Goal: Task Accomplishment & Management: Manage account settings

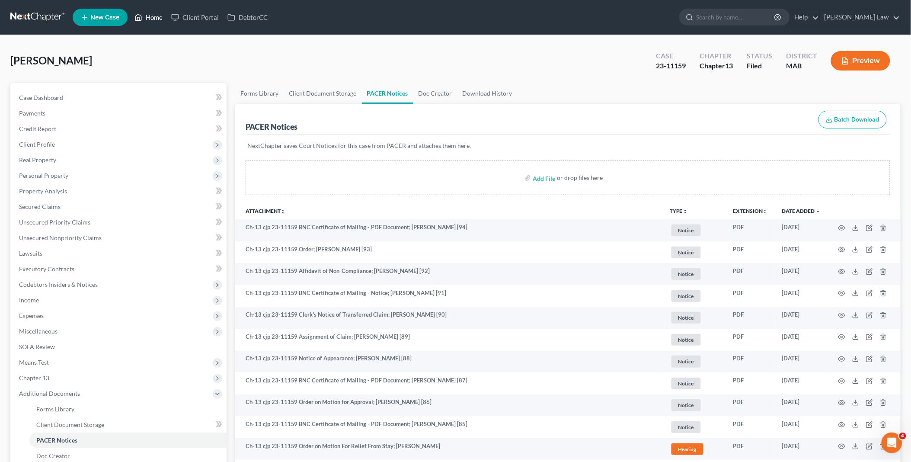
click at [152, 16] on link "Home" at bounding box center [148, 18] width 37 height 16
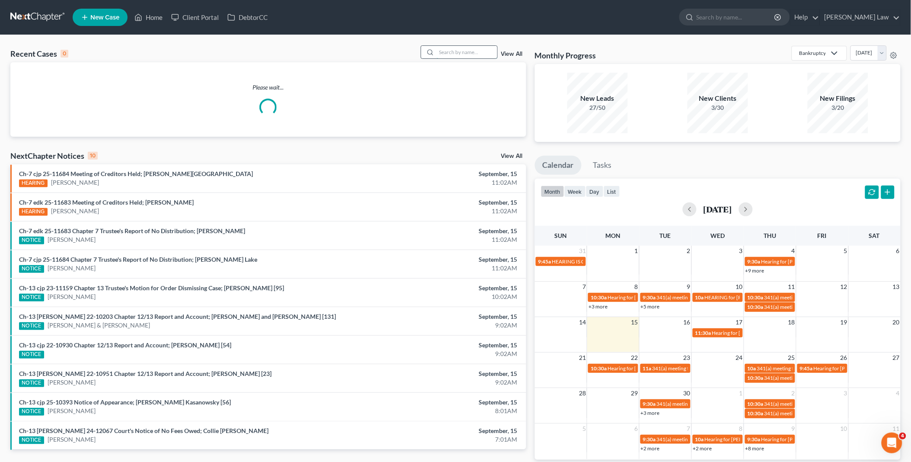
click at [447, 53] on input "search" at bounding box center [467, 52] width 61 height 13
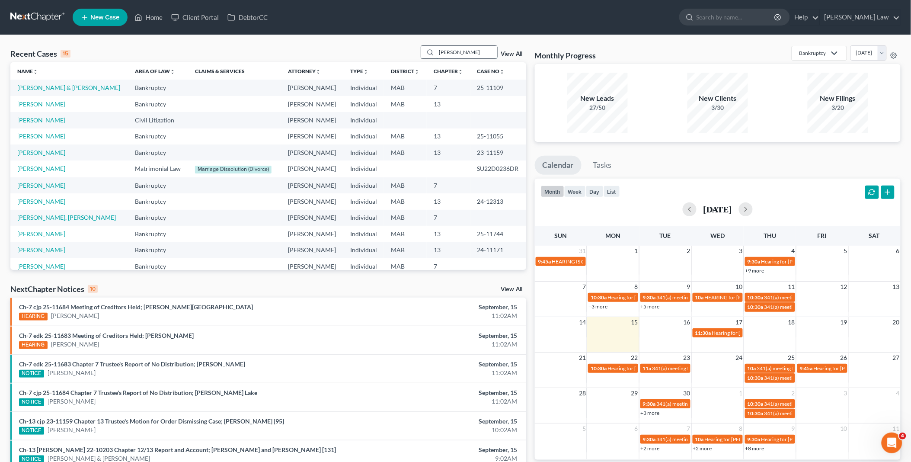
type input "[PERSON_NAME]"
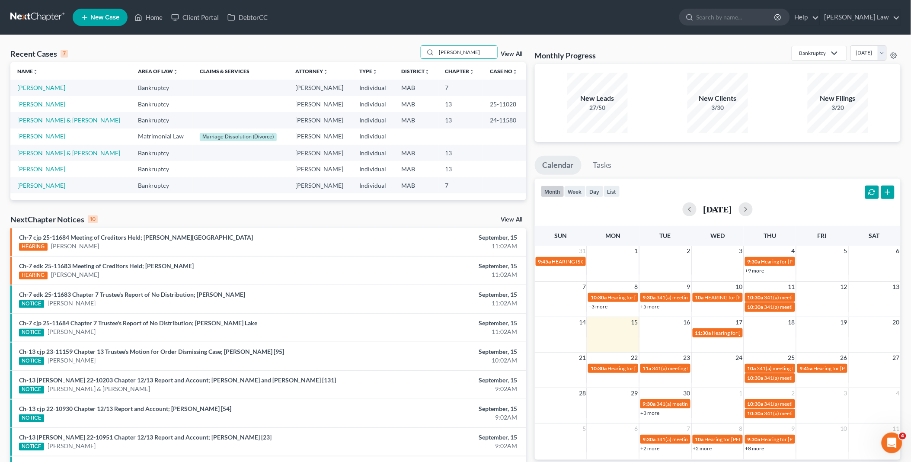
click at [51, 103] on link "[PERSON_NAME]" at bounding box center [41, 103] width 48 height 7
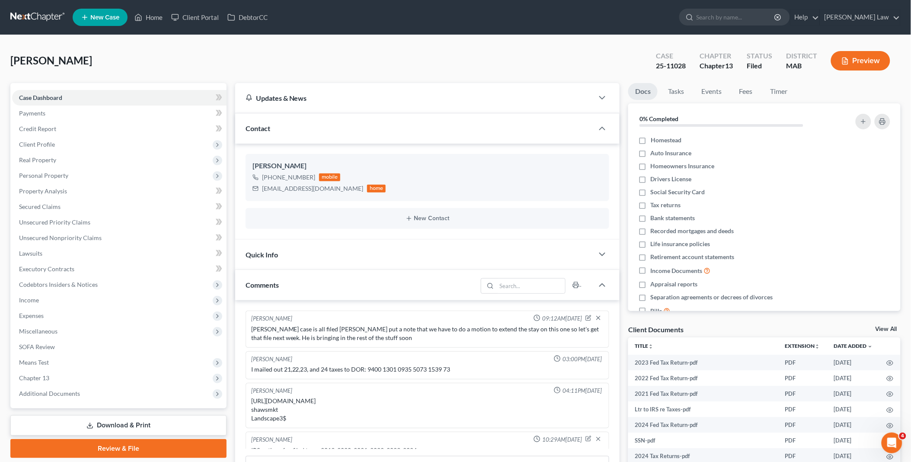
scroll to position [83, 0]
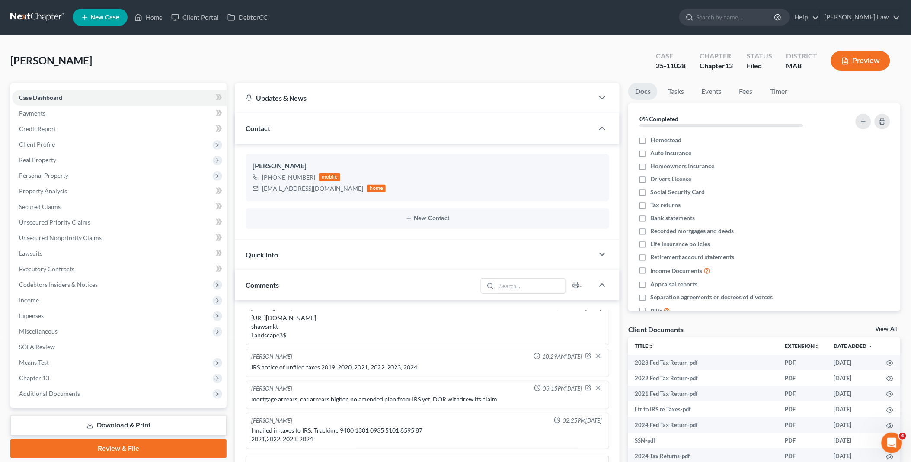
click at [888, 327] on link "View All" at bounding box center [887, 329] width 22 height 6
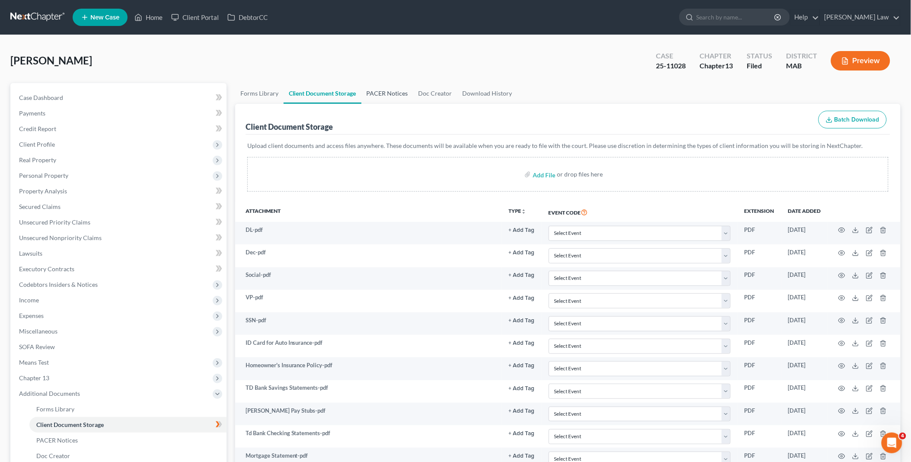
click at [395, 92] on link "PACER Notices" at bounding box center [388, 93] width 52 height 21
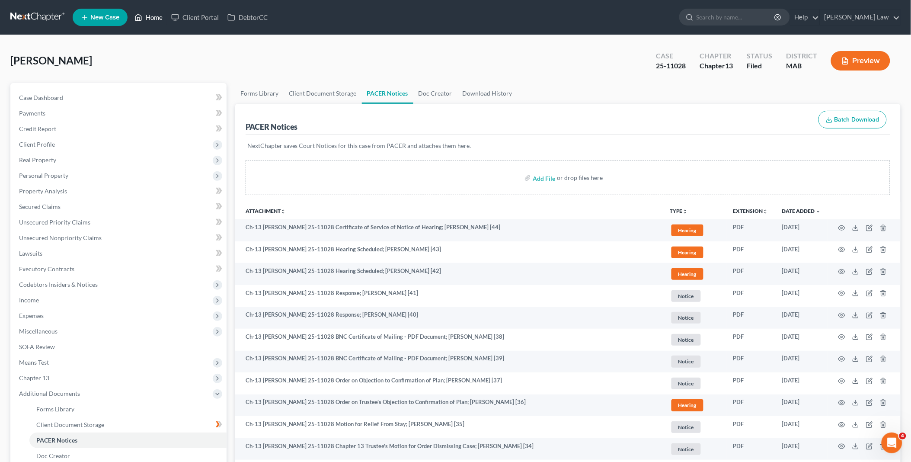
drag, startPoint x: 157, startPoint y: 18, endPoint x: 383, endPoint y: 89, distance: 237.5
click at [157, 18] on link "Home" at bounding box center [148, 18] width 37 height 16
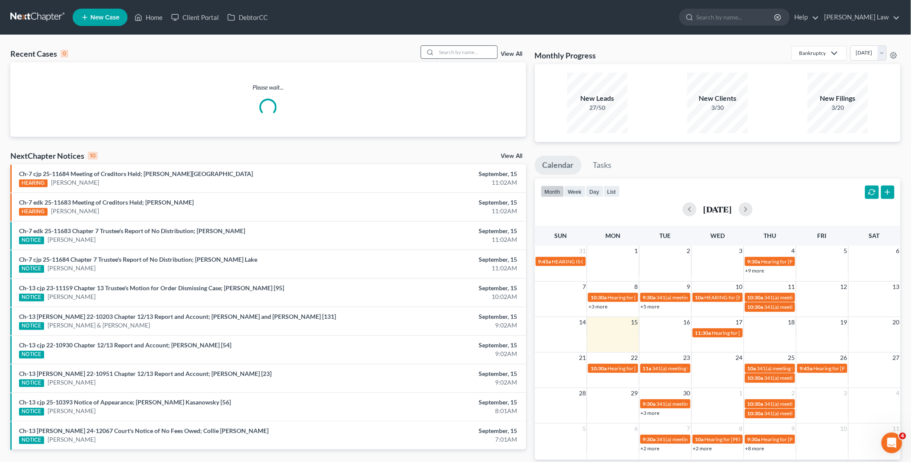
click at [461, 48] on input "search" at bounding box center [467, 52] width 61 height 13
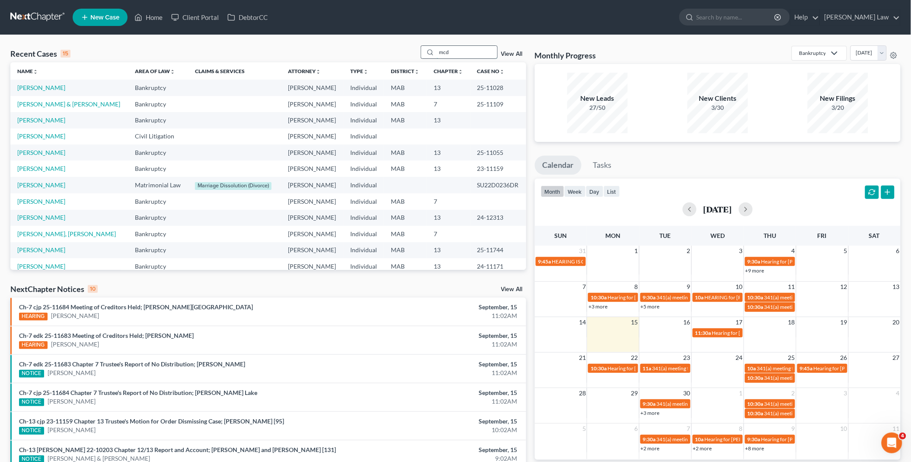
type input "mcd"
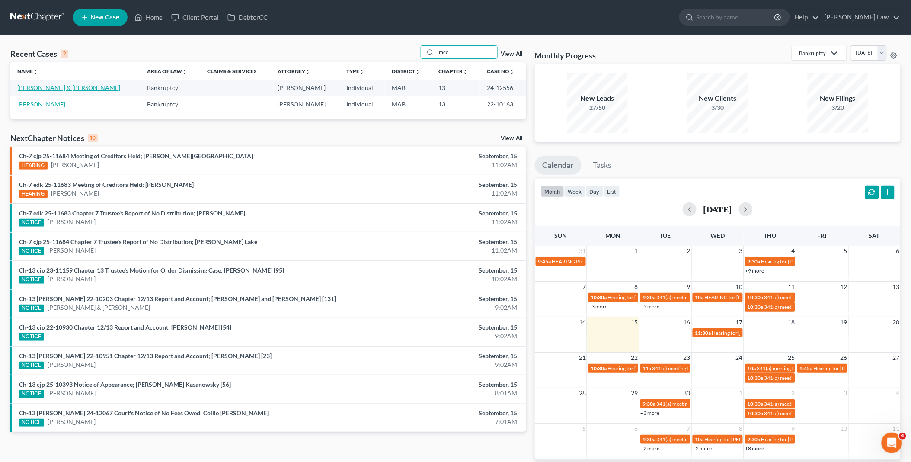
click at [52, 91] on link "[PERSON_NAME] & [PERSON_NAME]" at bounding box center [68, 87] width 103 height 7
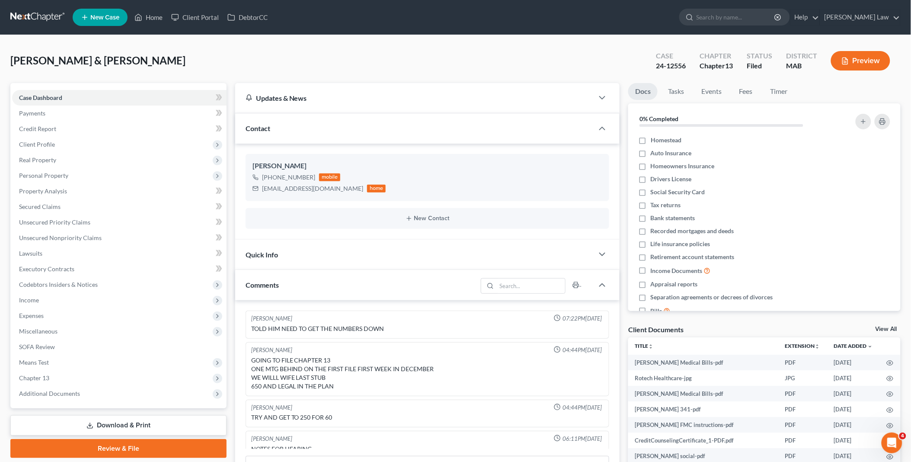
scroll to position [61, 0]
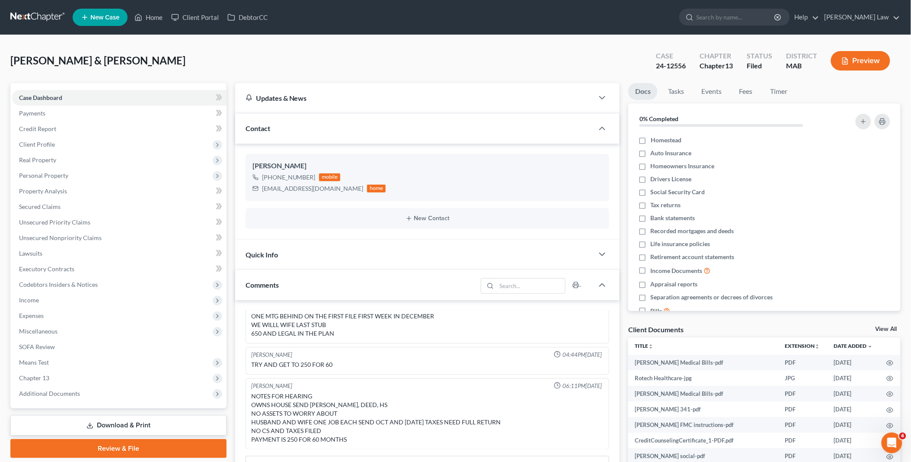
click at [887, 327] on link "View All" at bounding box center [887, 329] width 22 height 6
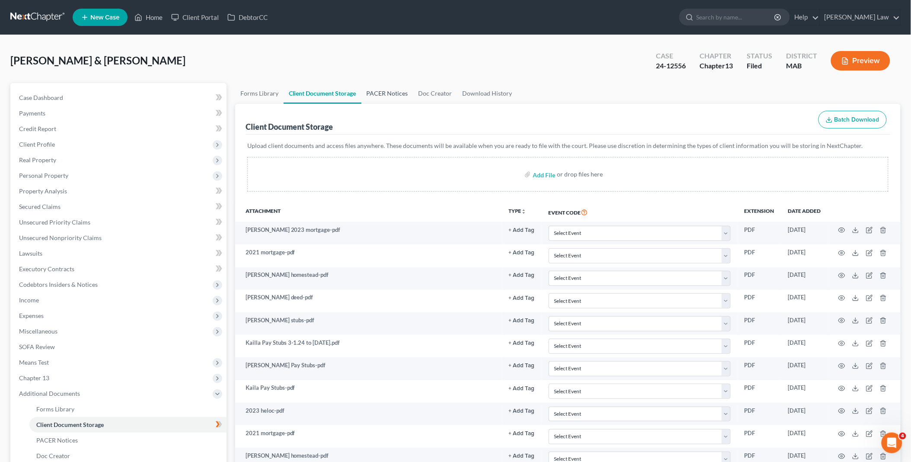
click at [379, 93] on link "PACER Notices" at bounding box center [388, 93] width 52 height 21
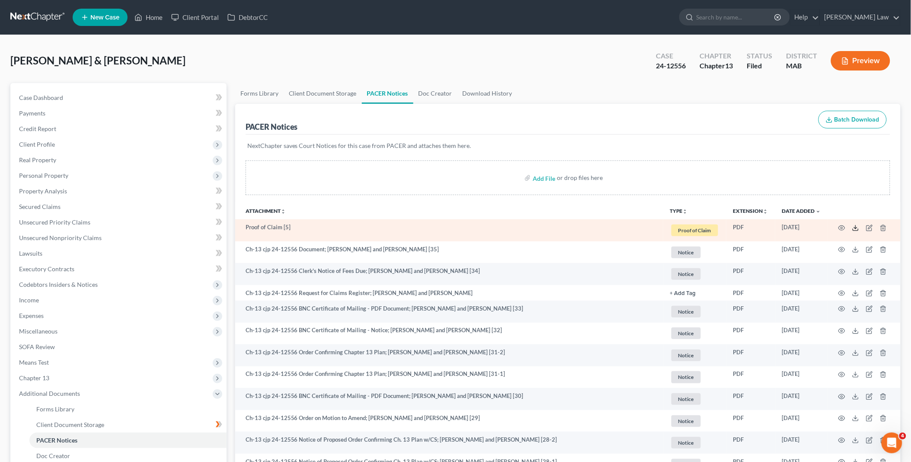
click at [854, 228] on icon at bounding box center [855, 227] width 7 height 7
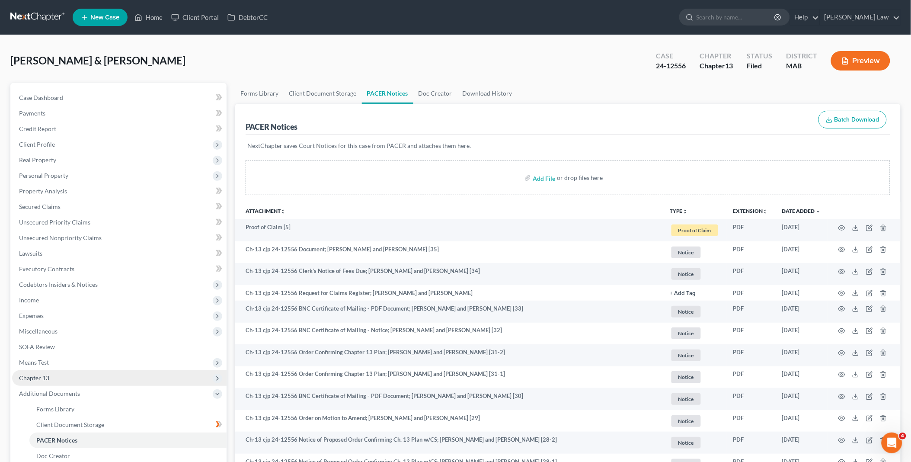
drag, startPoint x: 59, startPoint y: 374, endPoint x: 67, endPoint y: 384, distance: 12.9
click at [59, 374] on span "Chapter 13" at bounding box center [119, 378] width 215 height 16
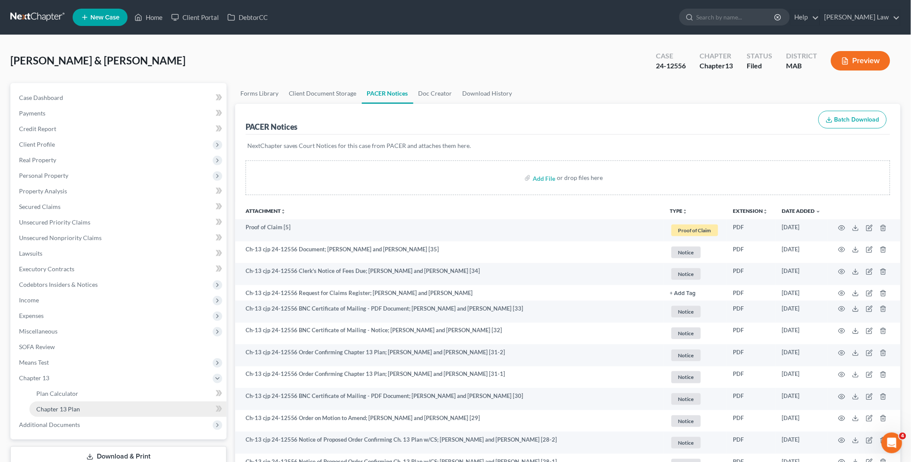
click at [81, 406] on link "Chapter 13 Plan" at bounding box center [127, 409] width 197 height 16
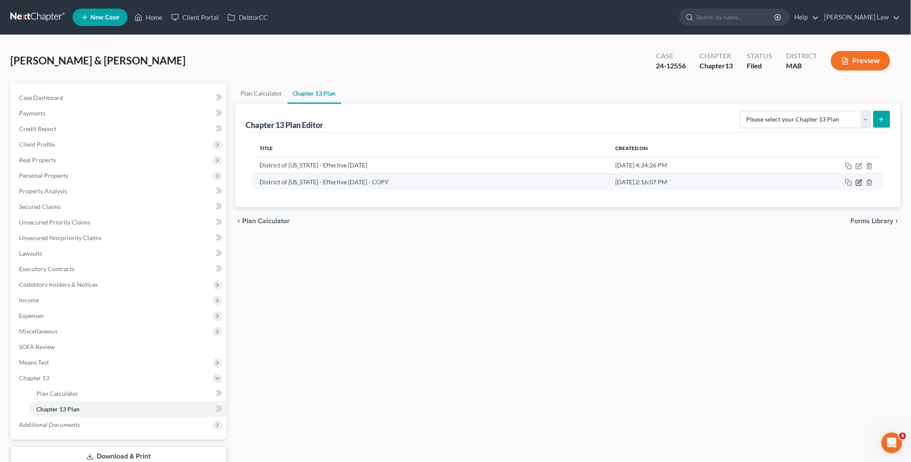
click at [858, 185] on icon "button" at bounding box center [858, 182] width 5 height 5
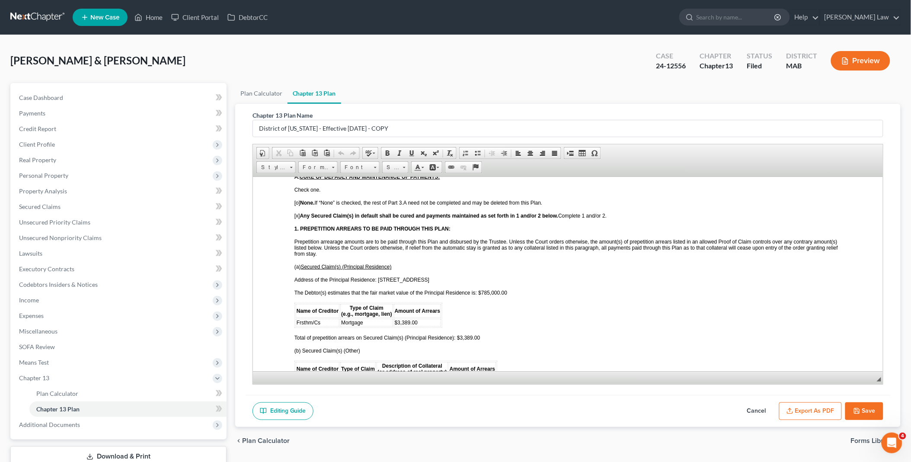
scroll to position [721, 0]
click at [860, 412] on icon "button" at bounding box center [857, 410] width 5 height 5
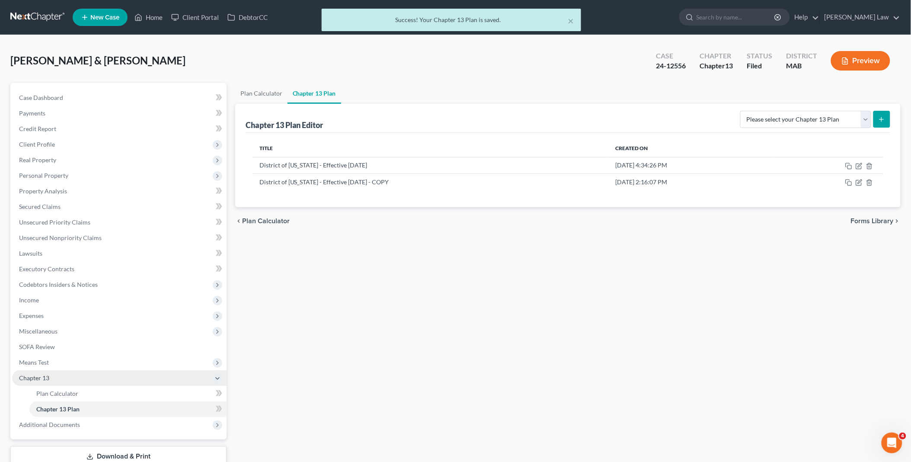
click at [200, 375] on span "Chapter 13" at bounding box center [119, 378] width 215 height 16
